Goal: Task Accomplishment & Management: Manage account settings

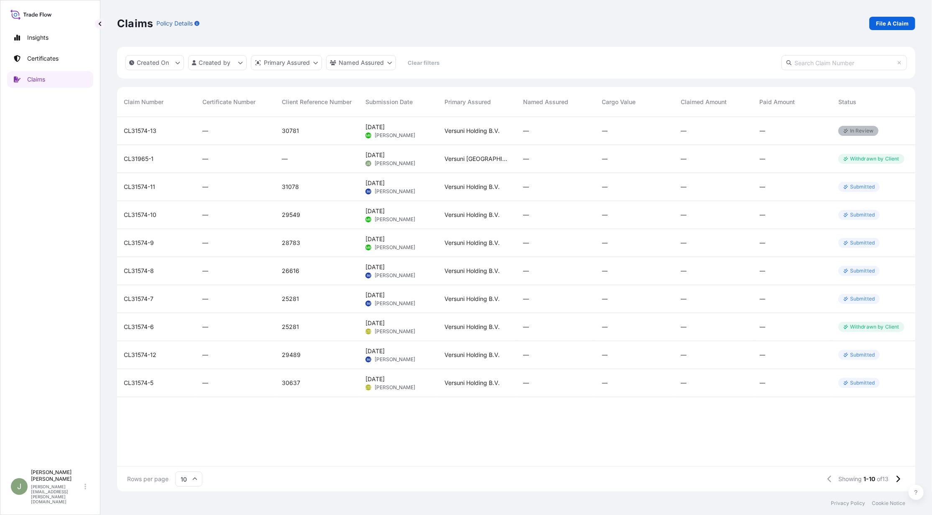
scroll to position [370, 789]
click at [82, 490] on div "[PERSON_NAME] [PERSON_NAME][EMAIL_ADDRESS][PERSON_NAME][DOMAIN_NAME]" at bounding box center [60, 486] width 59 height 35
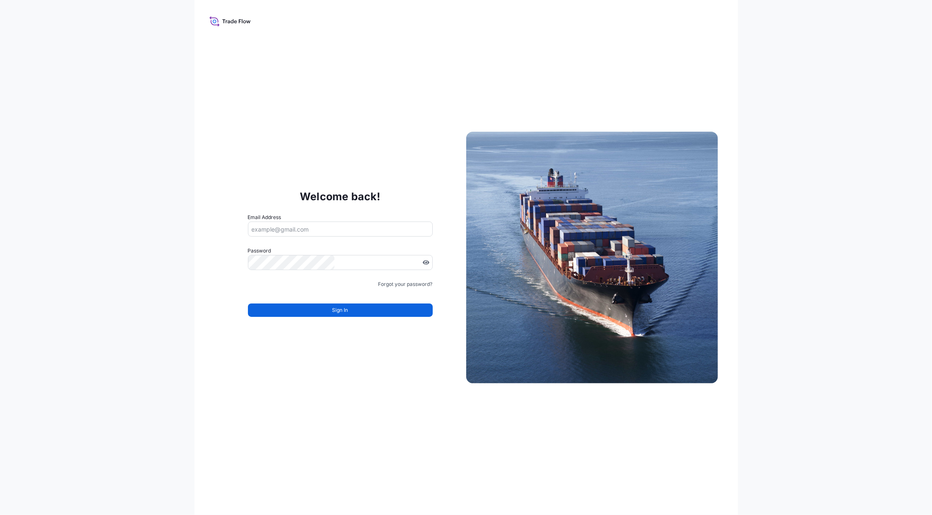
type input "[PERSON_NAME][EMAIL_ADDRESS][PERSON_NAME][DOMAIN_NAME]"
drag, startPoint x: 349, startPoint y: 229, endPoint x: 246, endPoint y: 213, distance: 104.1
click at [246, 213] on div "Welcome back! Email Address jennifer.ellis+versuni@wtwco.com Password Must incl…" at bounding box center [340, 257] width 252 height 172
click at [125, 262] on div "Welcome back! Email Address jennifer.ellis+versuni@wtwco.com Password Must incl…" at bounding box center [466, 257] width 932 height 515
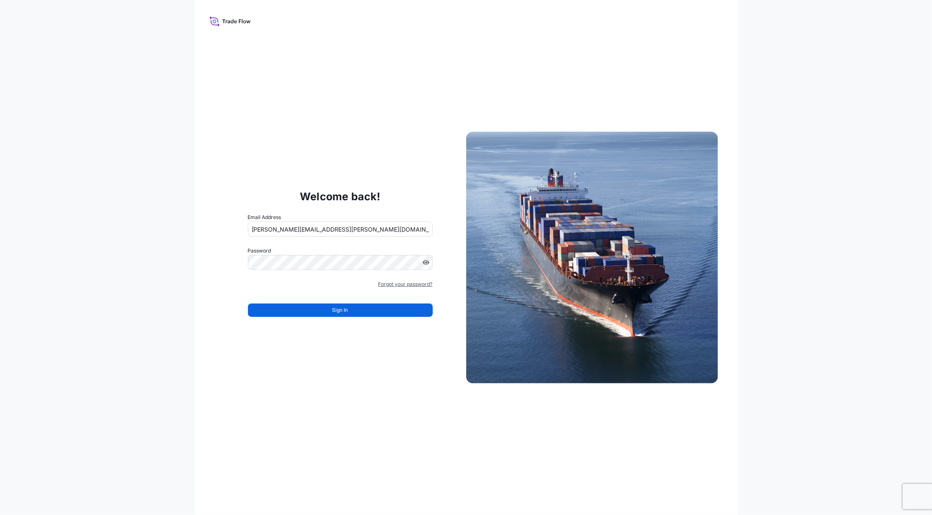
click at [385, 283] on link "Forgot your password?" at bounding box center [405, 284] width 54 height 8
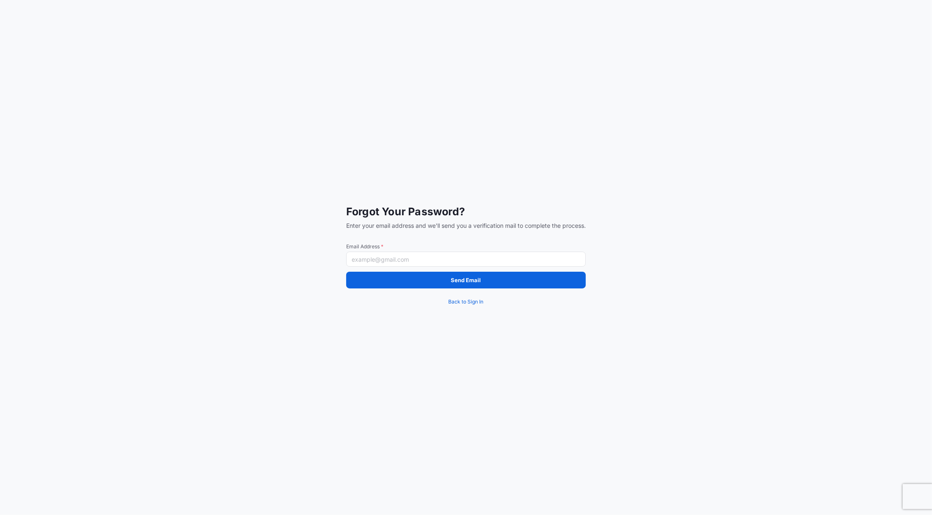
click at [397, 257] on input "Email Address *" at bounding box center [465, 259] width 239 height 15
paste input "trade.flow+wilbur@wtwco.com"
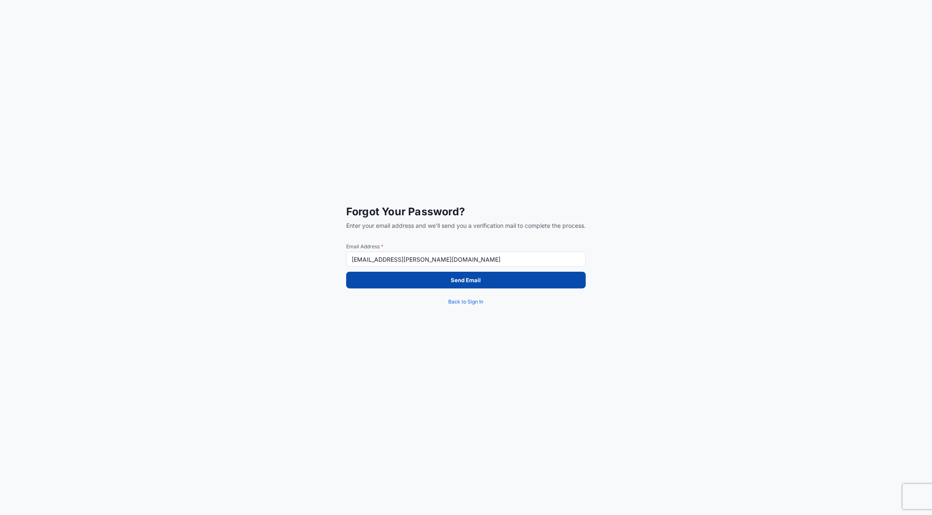
type input "trade.flow+wilbur@wtwco.com"
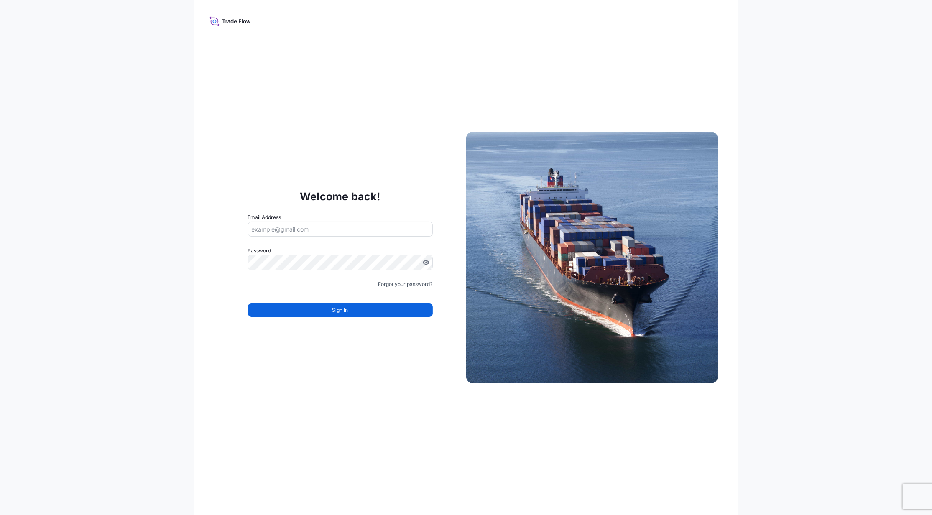
type input "[PERSON_NAME][EMAIL_ADDRESS][PERSON_NAME][DOMAIN_NAME]"
